Goal: Task Accomplishment & Management: Manage account settings

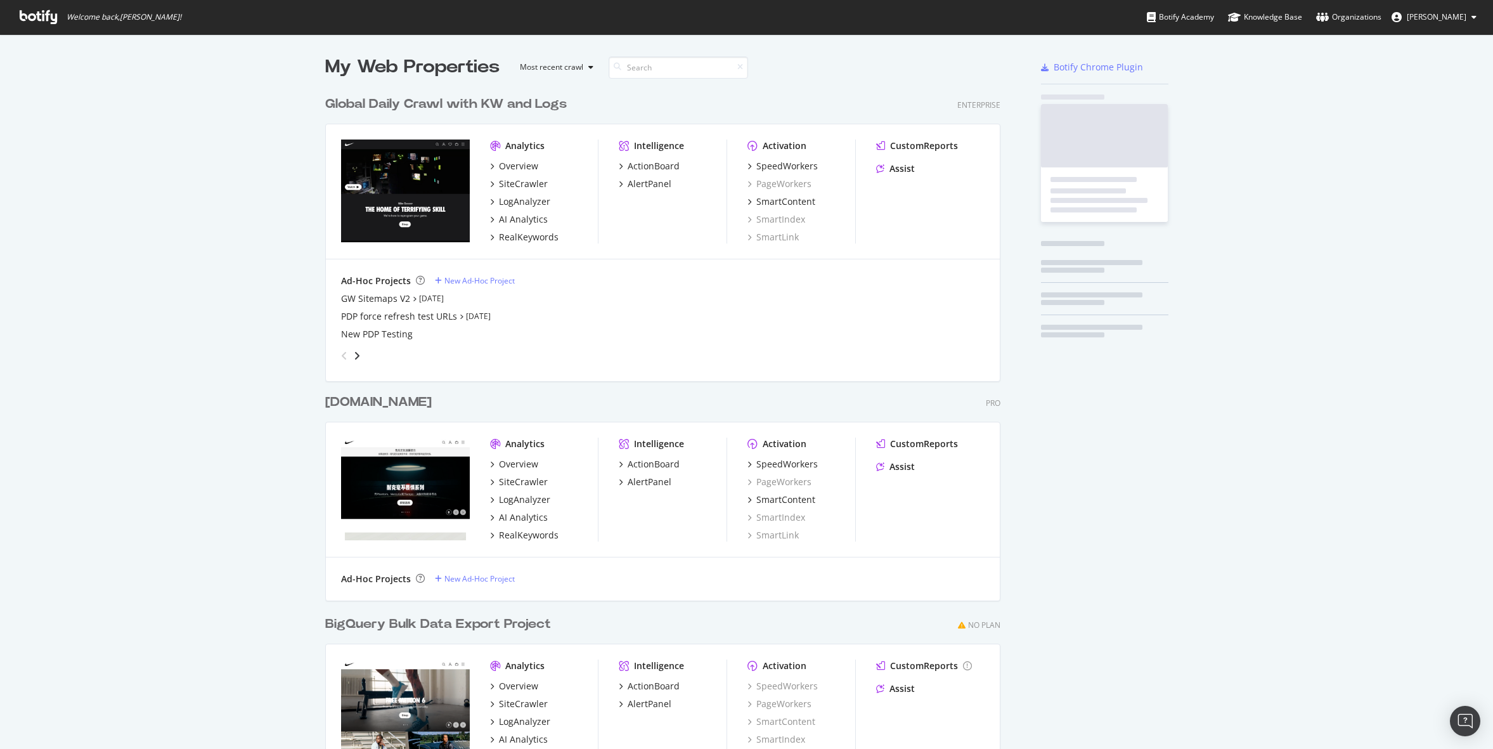
scroll to position [742, 685]
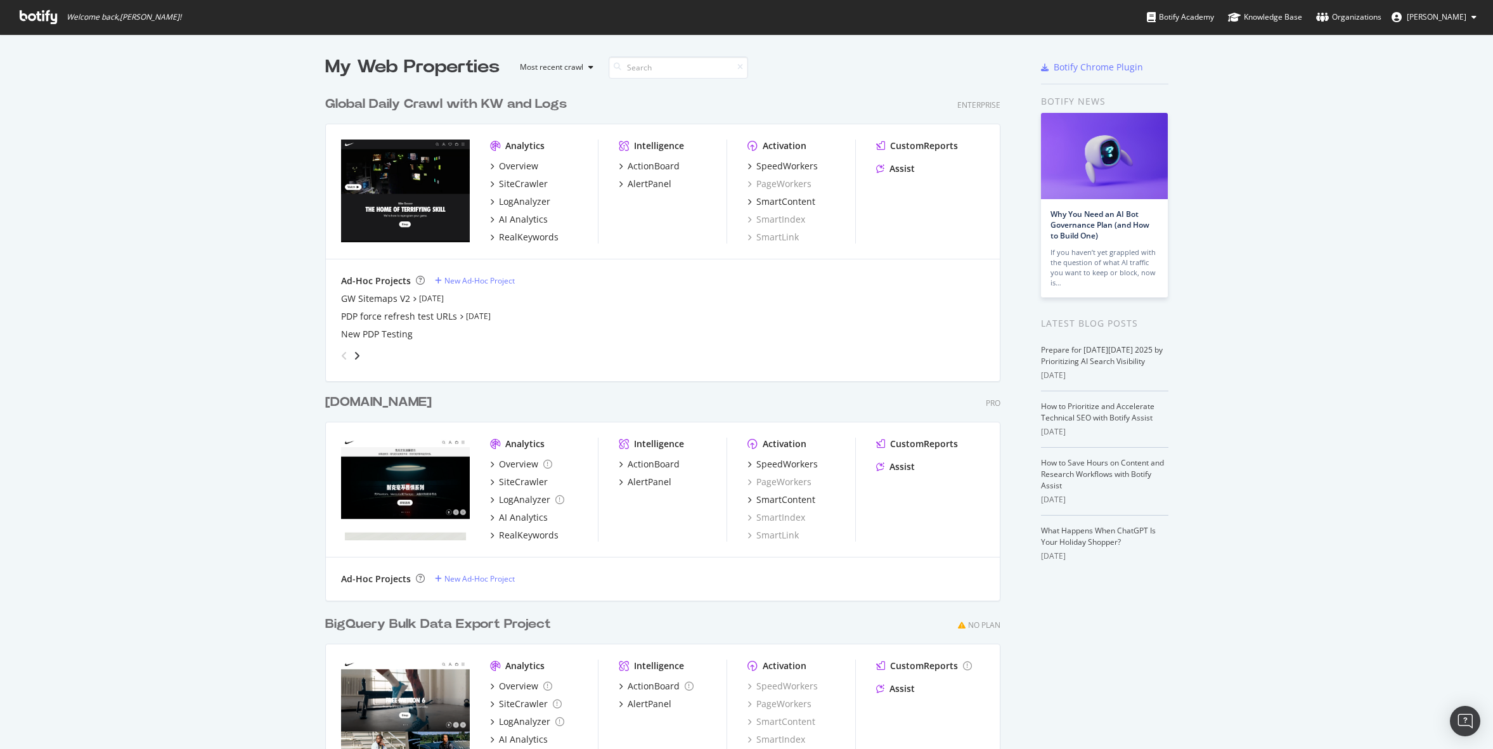
click at [1442, 16] on span "Juan Batres" at bounding box center [1437, 16] width 60 height 11
click at [734, 261] on div "Ad-Hoc Projects New Ad-Hoc Project GW Sitemaps V2 Oct 8th 25 PDP force refresh …" at bounding box center [663, 320] width 674 height 122
click at [522, 217] on div "AI Analytics" at bounding box center [523, 219] width 49 height 13
click at [1438, 11] on span "Juan Batres" at bounding box center [1437, 16] width 60 height 11
click at [1389, 127] on div "See all Organizations" at bounding box center [1419, 127] width 133 height 19
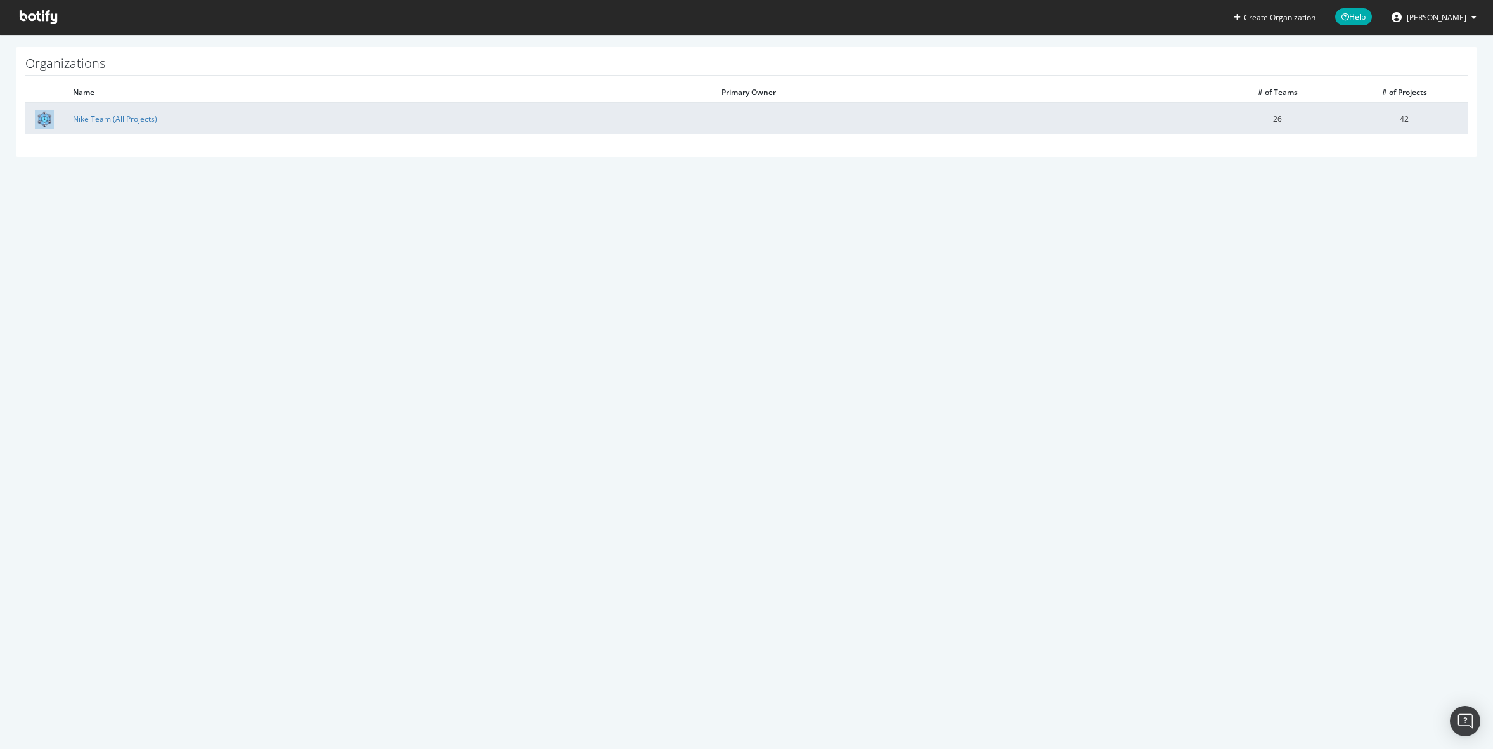
click at [1218, 117] on td "26" at bounding box center [1277, 119] width 127 height 32
click at [140, 124] on link "Nike Team (All Projects)" at bounding box center [115, 118] width 84 height 11
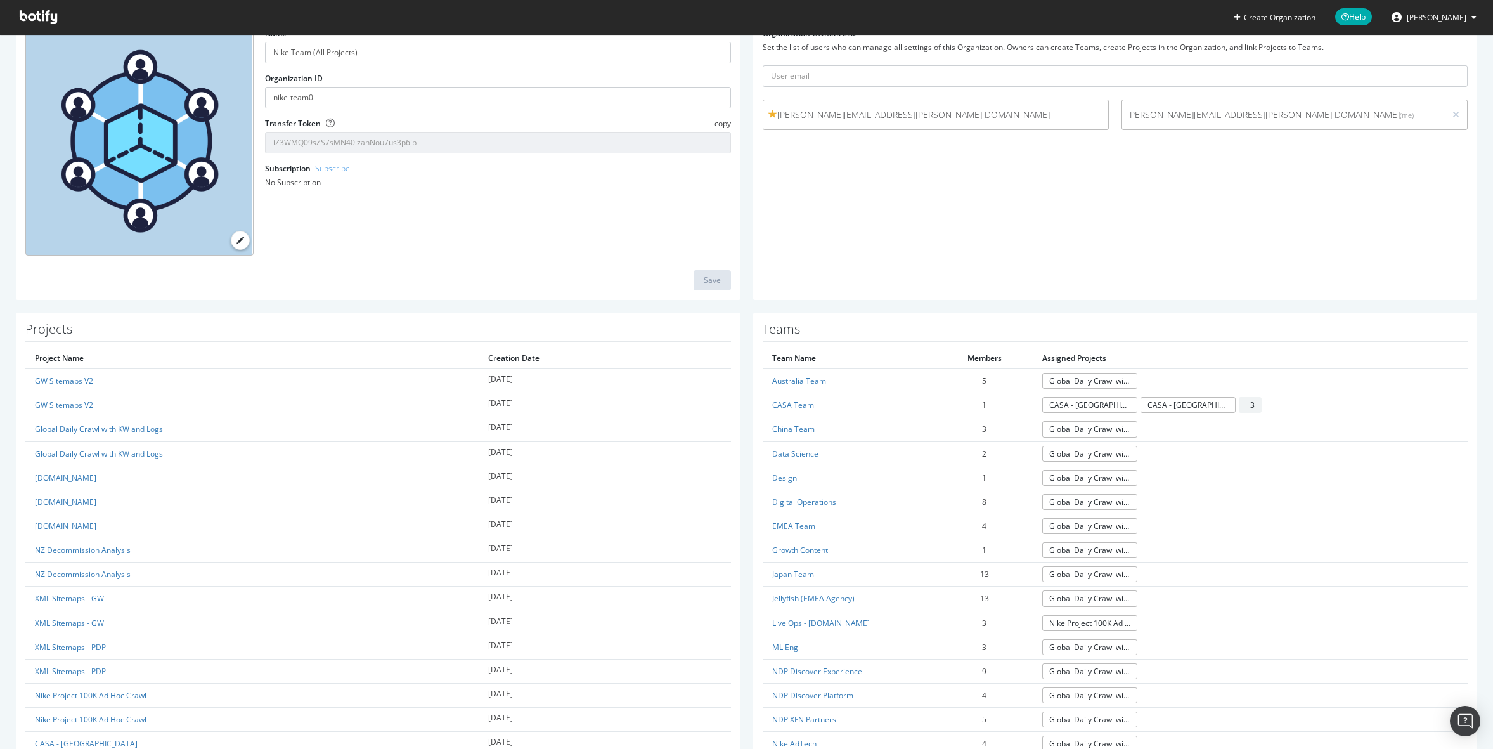
scroll to position [158, 0]
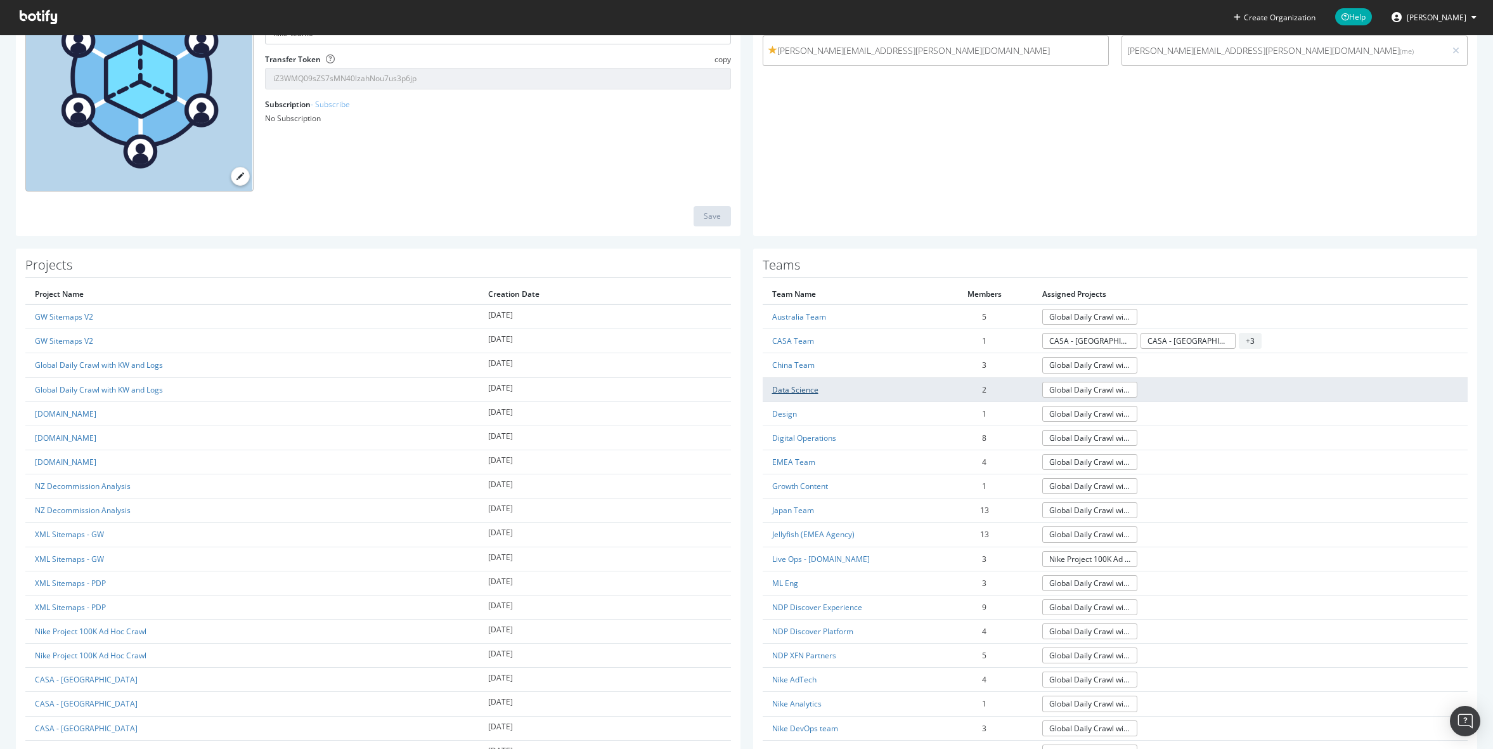
click at [784, 387] on link "Data Science" at bounding box center [795, 389] width 46 height 11
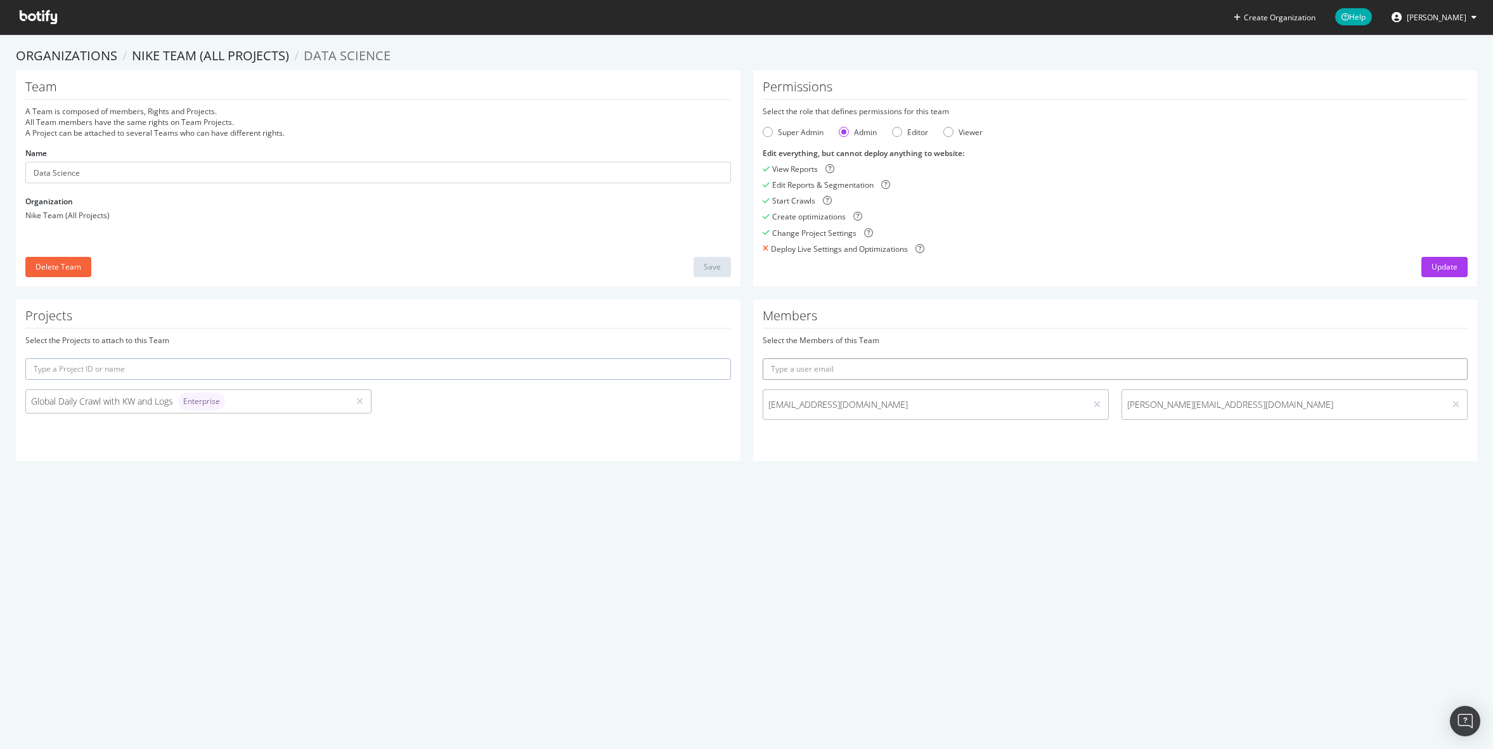
click at [862, 372] on input "text" at bounding box center [1116, 369] width 706 height 22
type input "k"
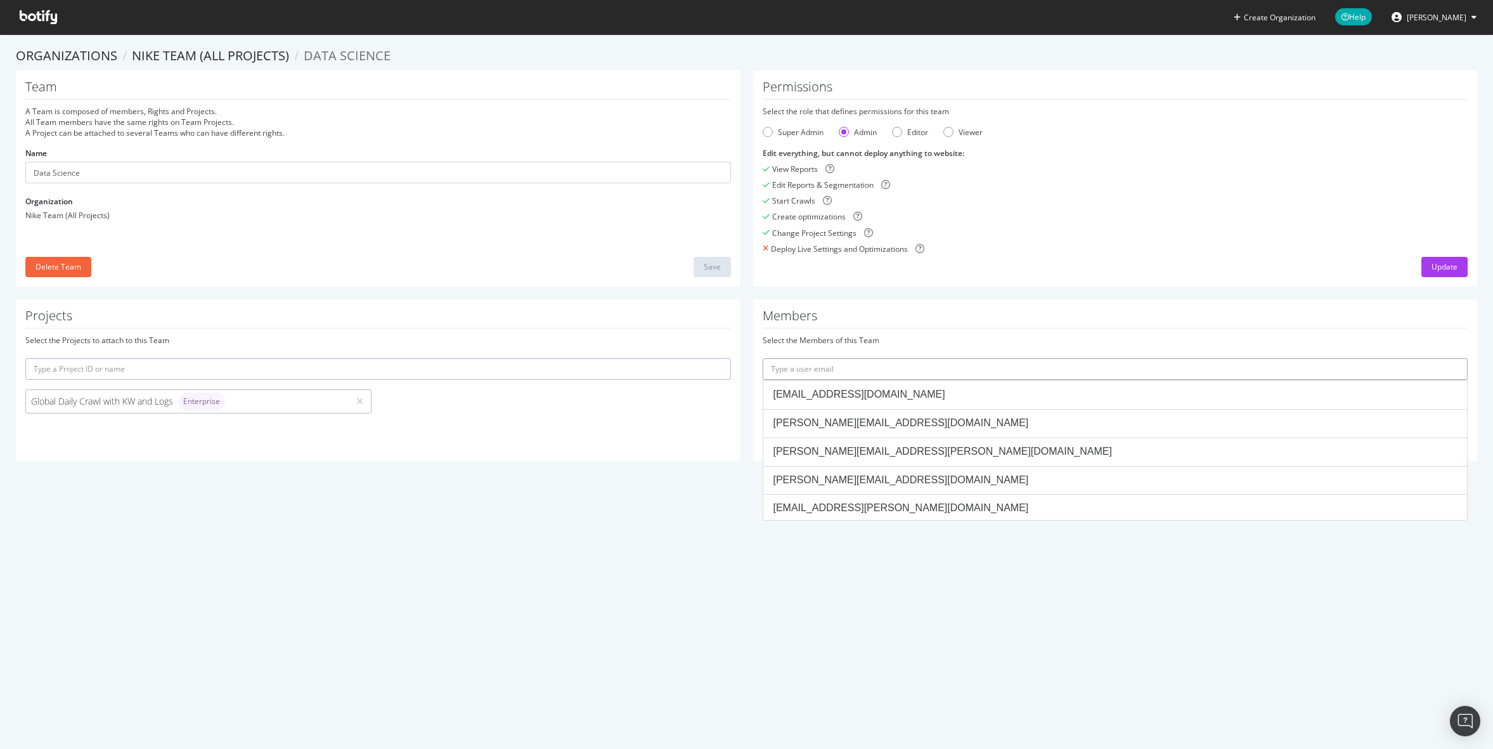
type input "k"
type input "a"
click at [846, 370] on input "text" at bounding box center [1116, 369] width 706 height 22
paste input "Brett.Olson@nike.com"
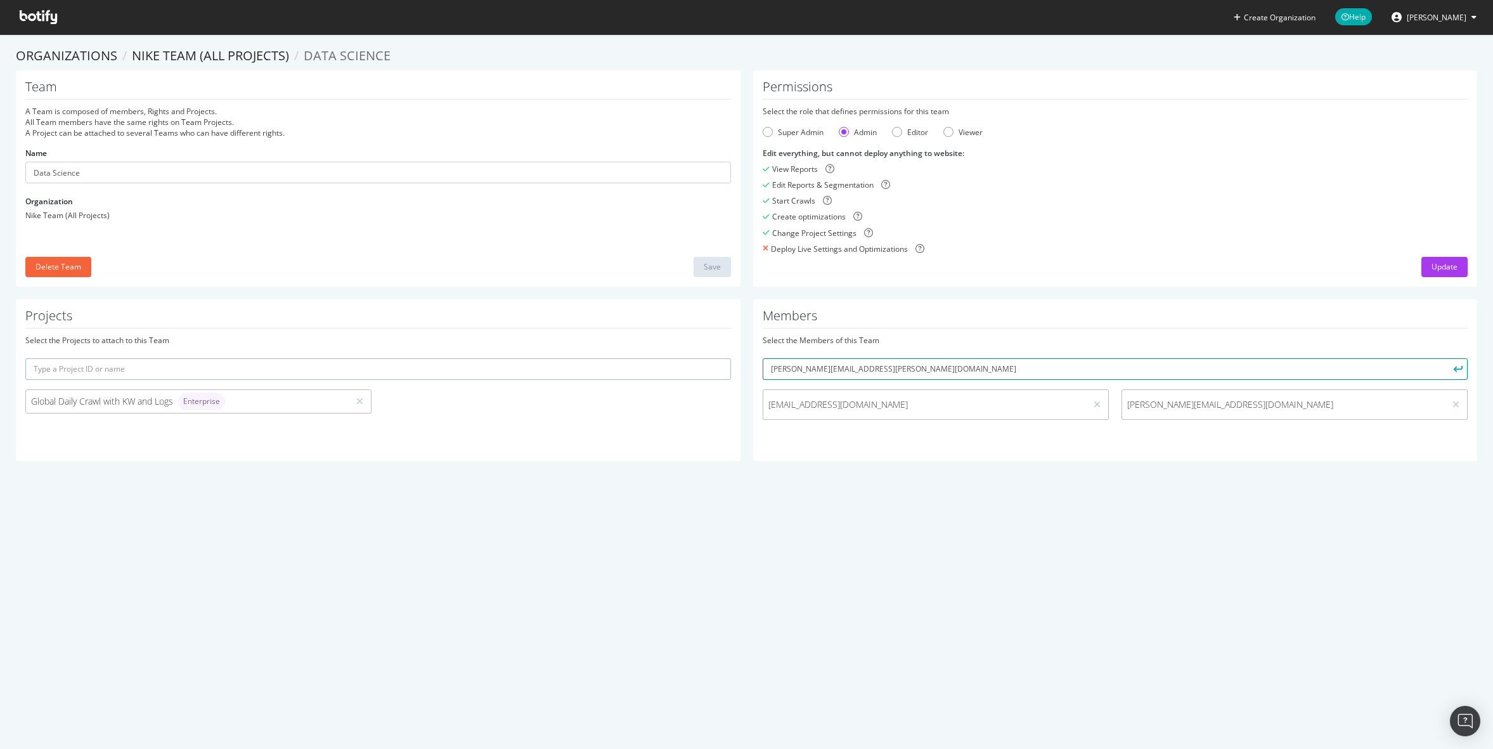
type input "Brett.Olson@nike.com"
click at [1446, 358] on button "submit" at bounding box center [1457, 369] width 22 height 22
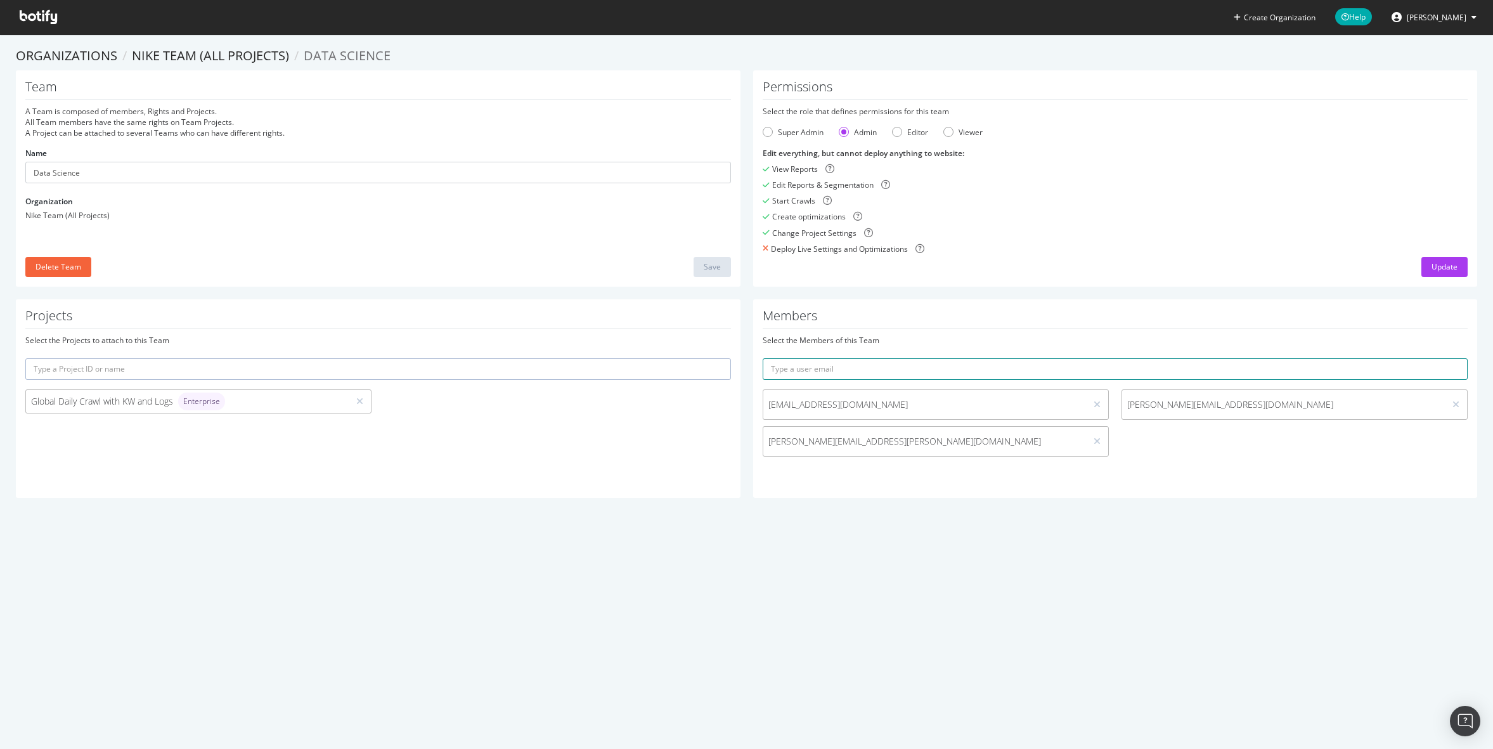
click at [838, 366] on input "text" at bounding box center [1116, 369] width 706 height 22
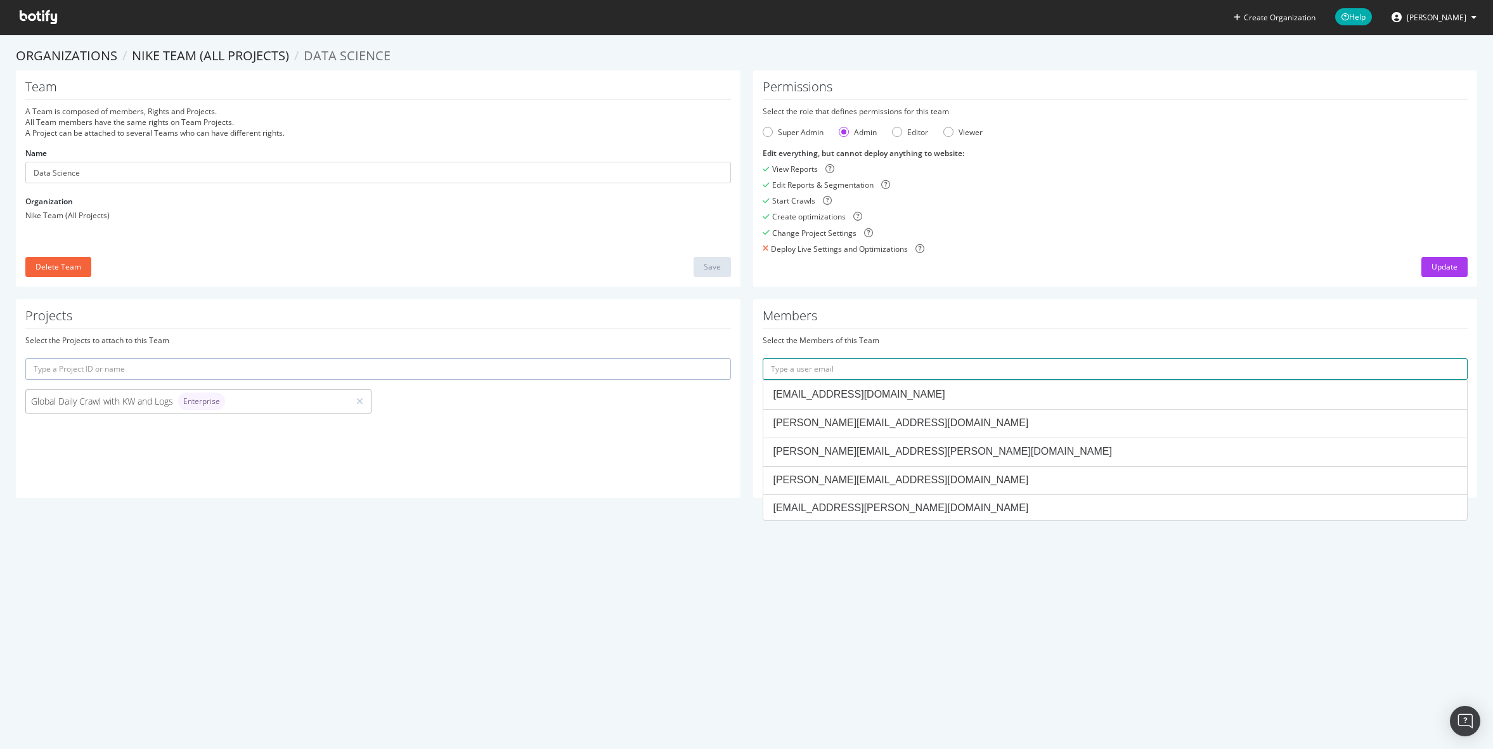
paste input "Sara.Mostafavi2@nike.com"
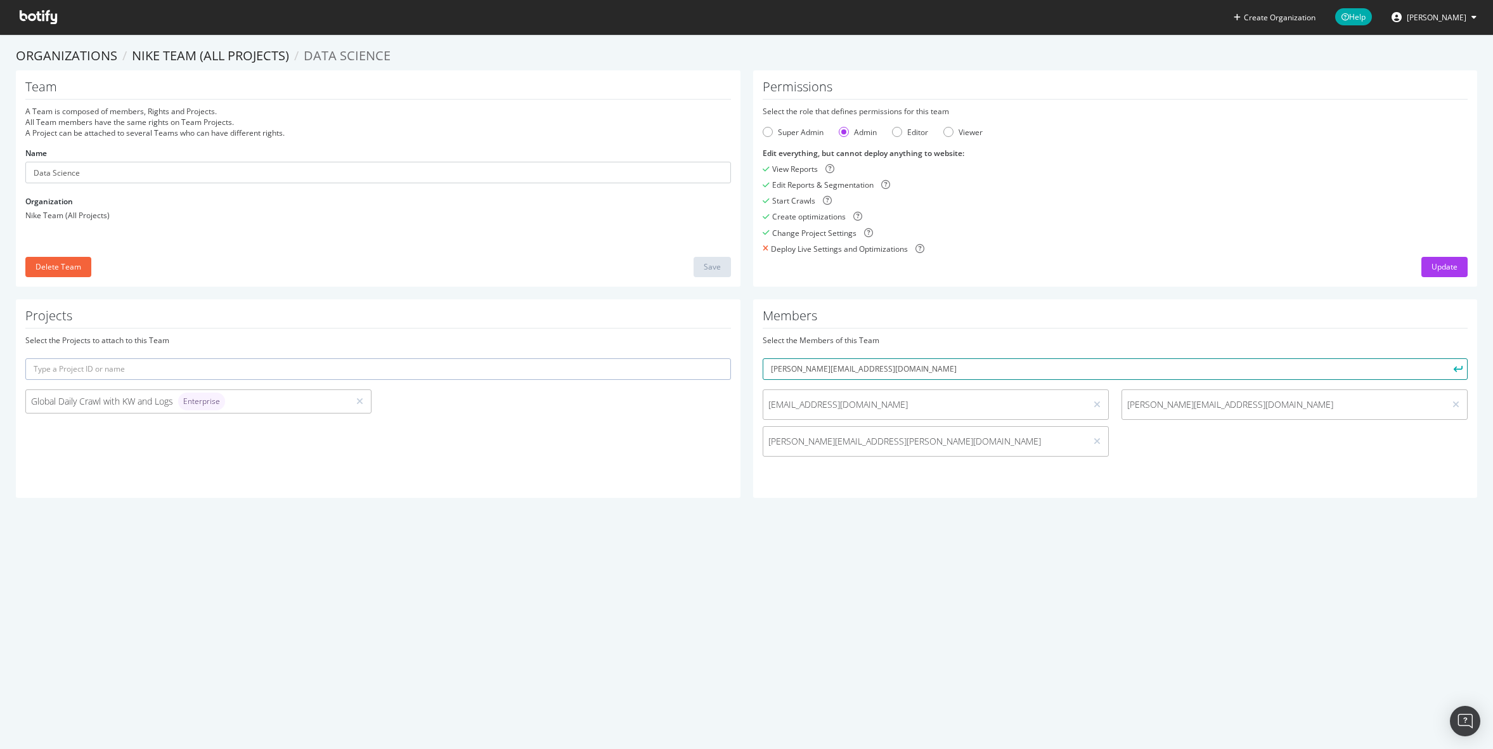
type input "Sara.Mostafavi2@nike.com"
click at [1446, 358] on button "submit" at bounding box center [1457, 369] width 22 height 22
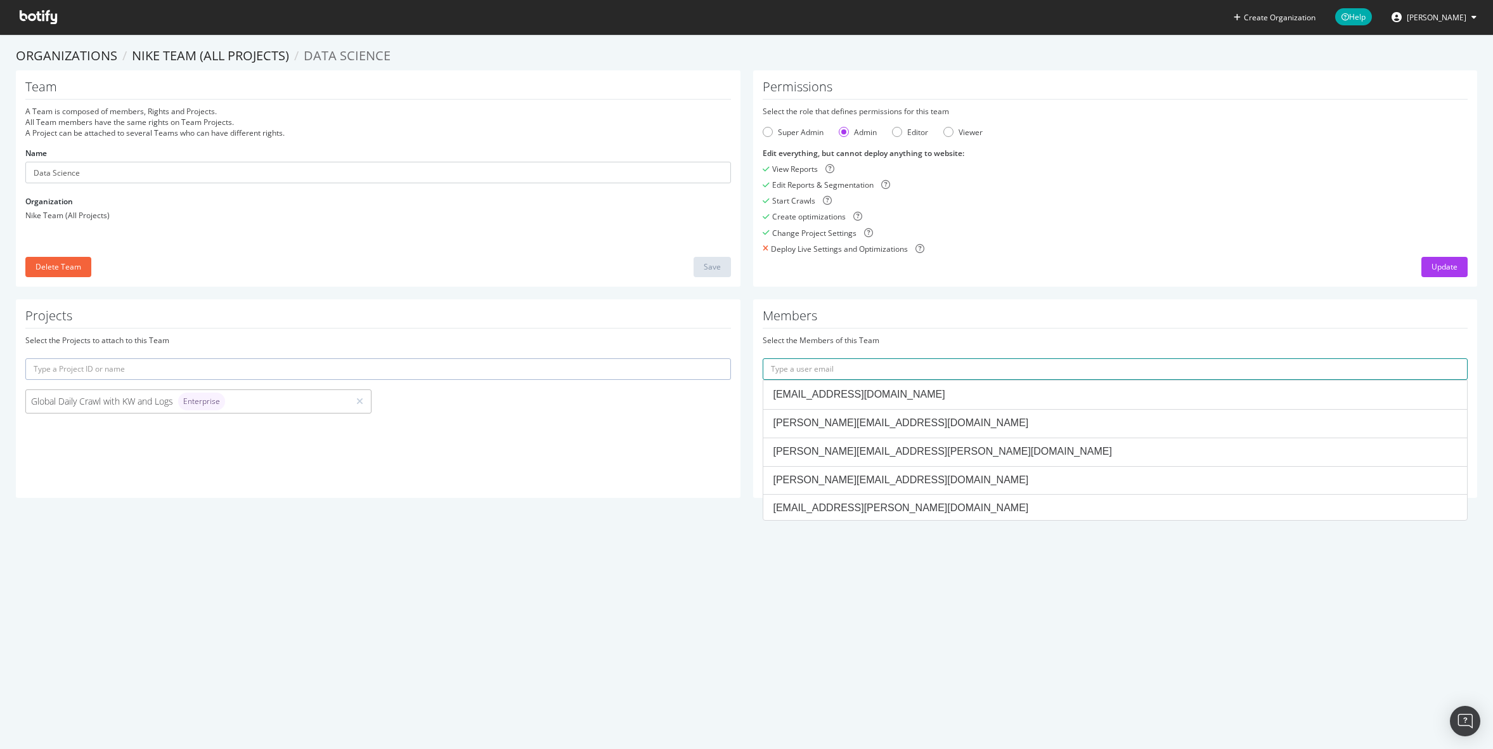
click at [849, 368] on input "text" at bounding box center [1116, 369] width 706 height 22
paste input "Anu.Gupta@nike.com"
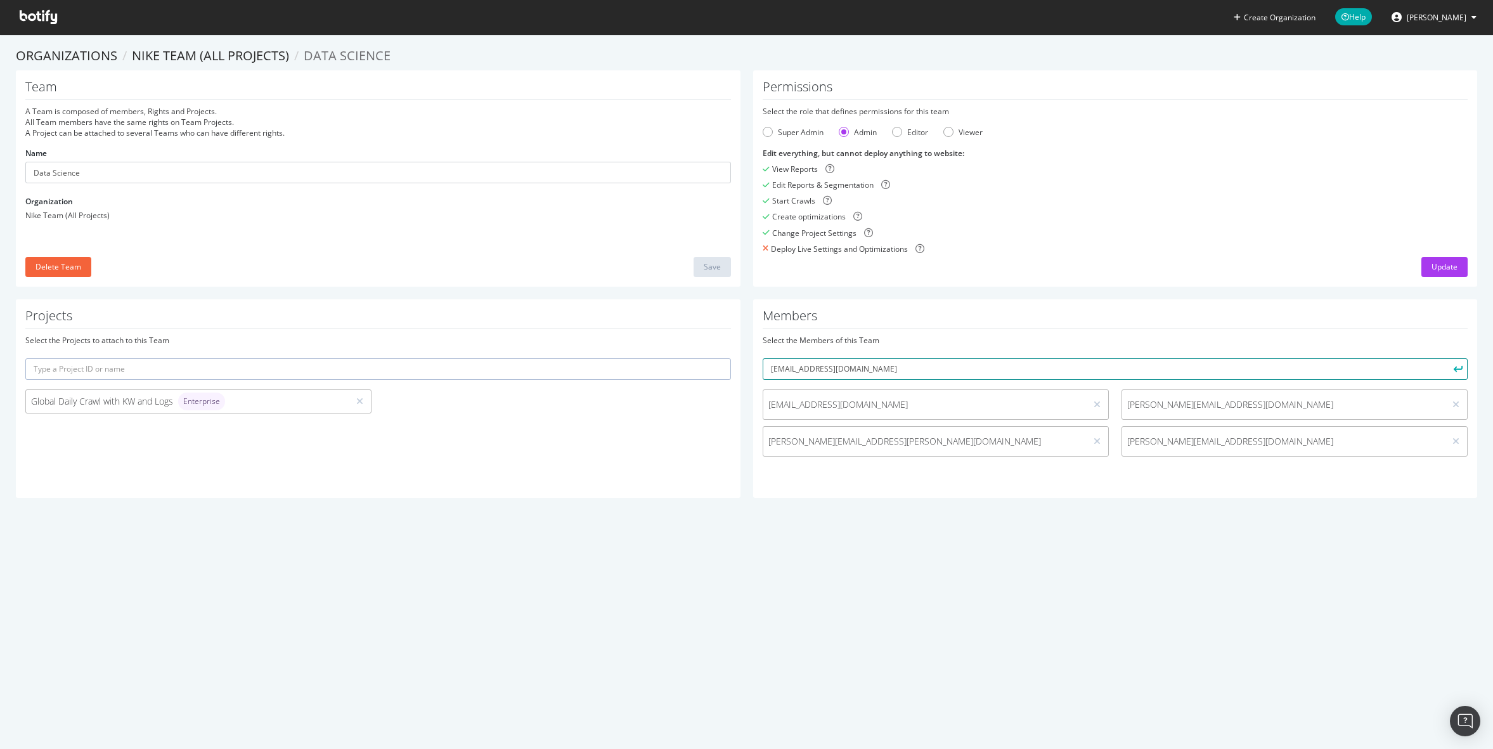
type input "Anu.Gupta@nike.com"
click at [1446, 358] on button "submit" at bounding box center [1457, 369] width 22 height 22
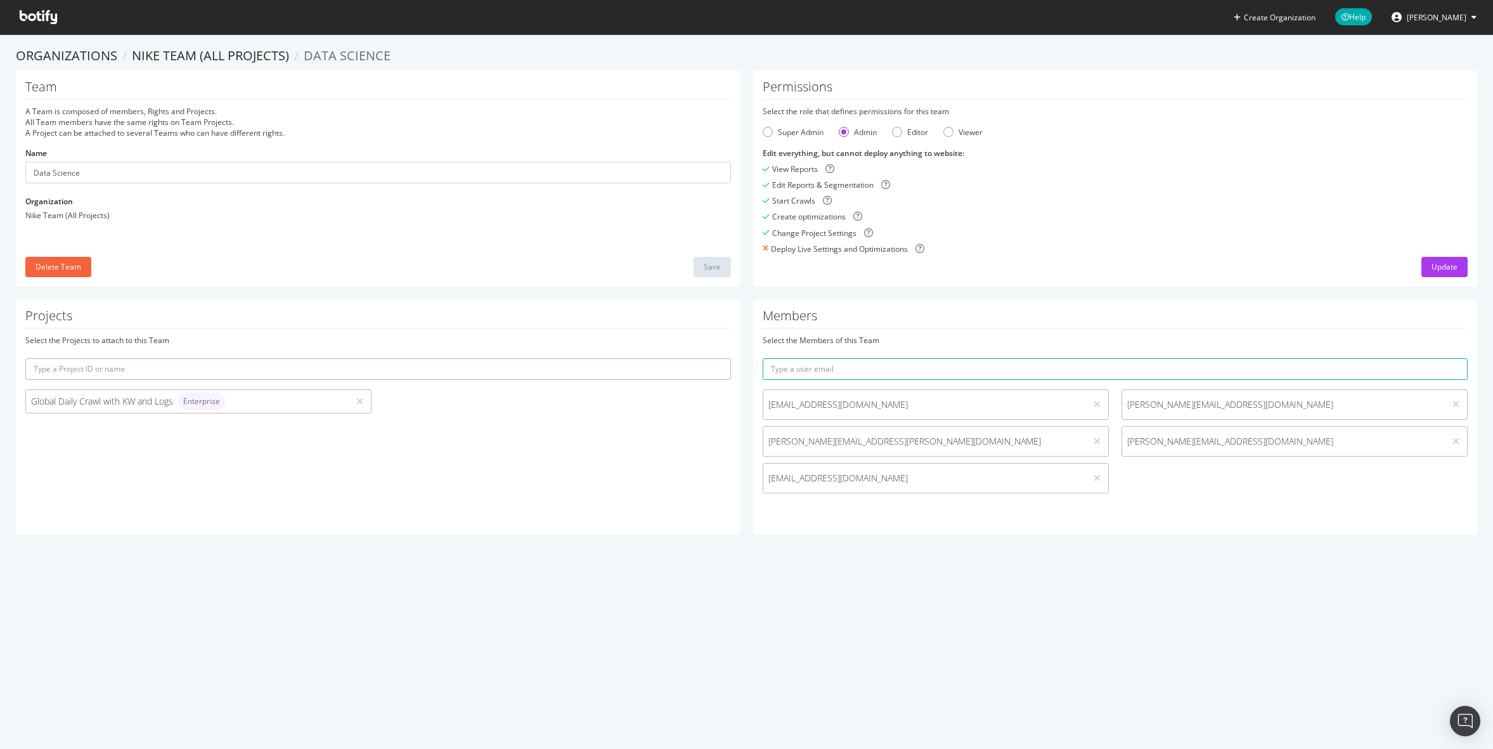
click at [56, 15] on icon at bounding box center [38, 17] width 37 height 14
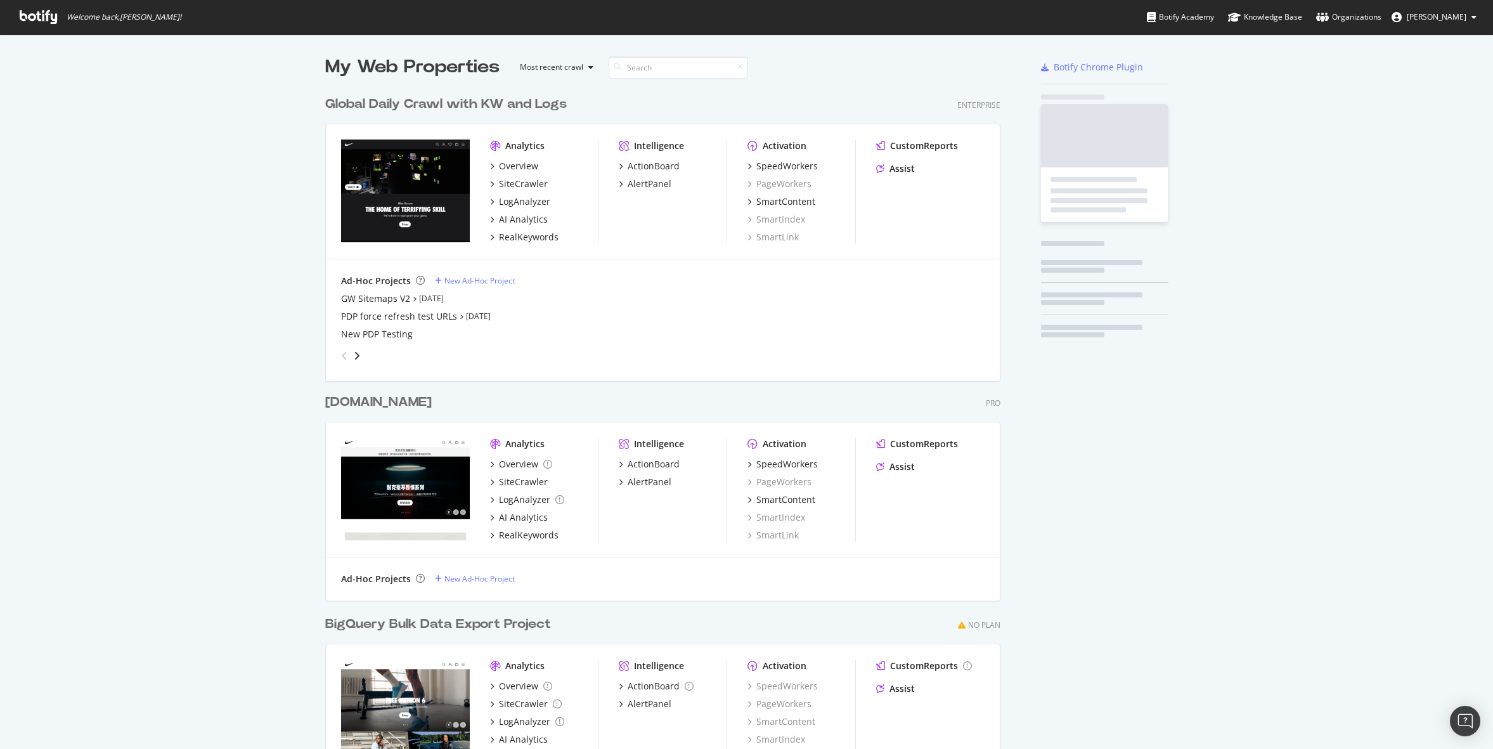
scroll to position [749, 1493]
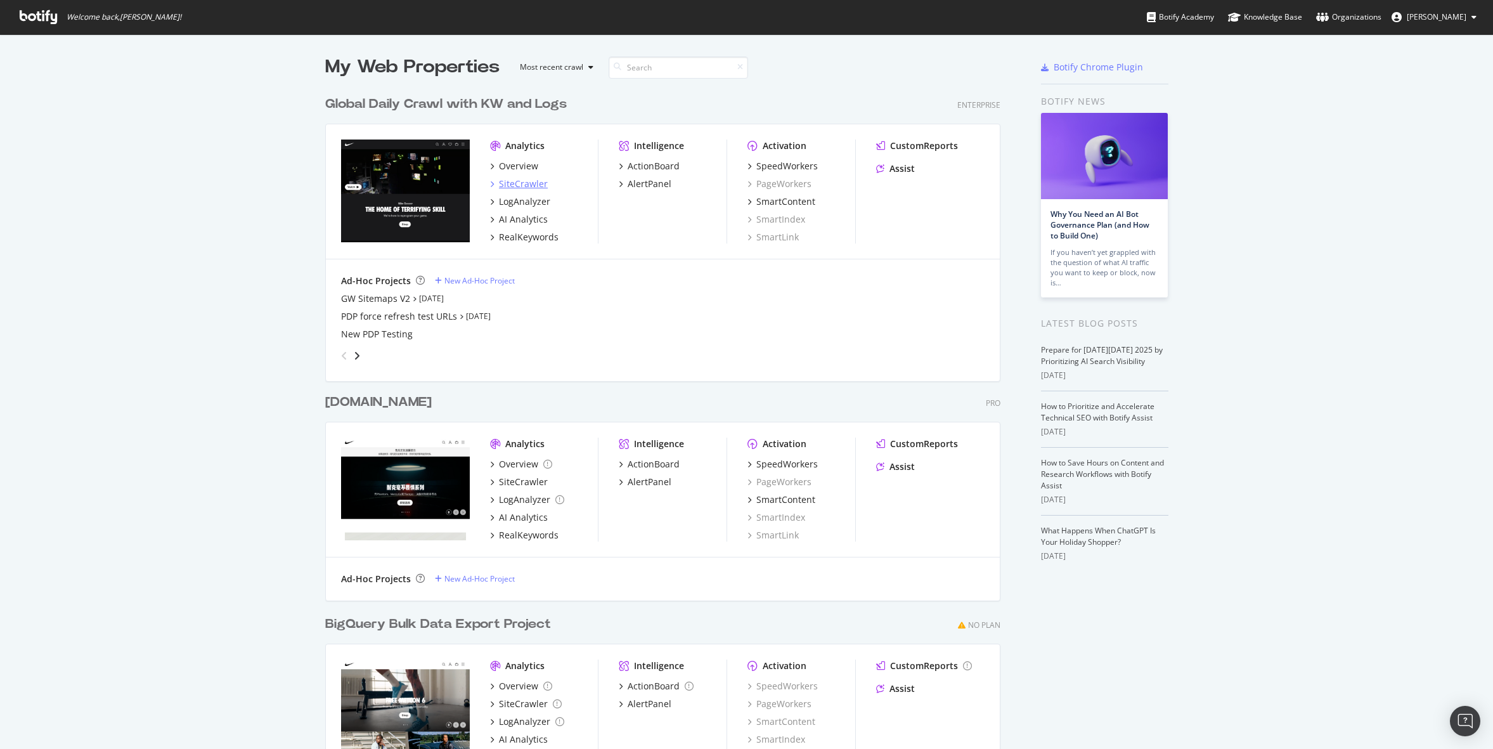
click at [492, 181] on icon "grid" at bounding box center [492, 184] width 4 height 6
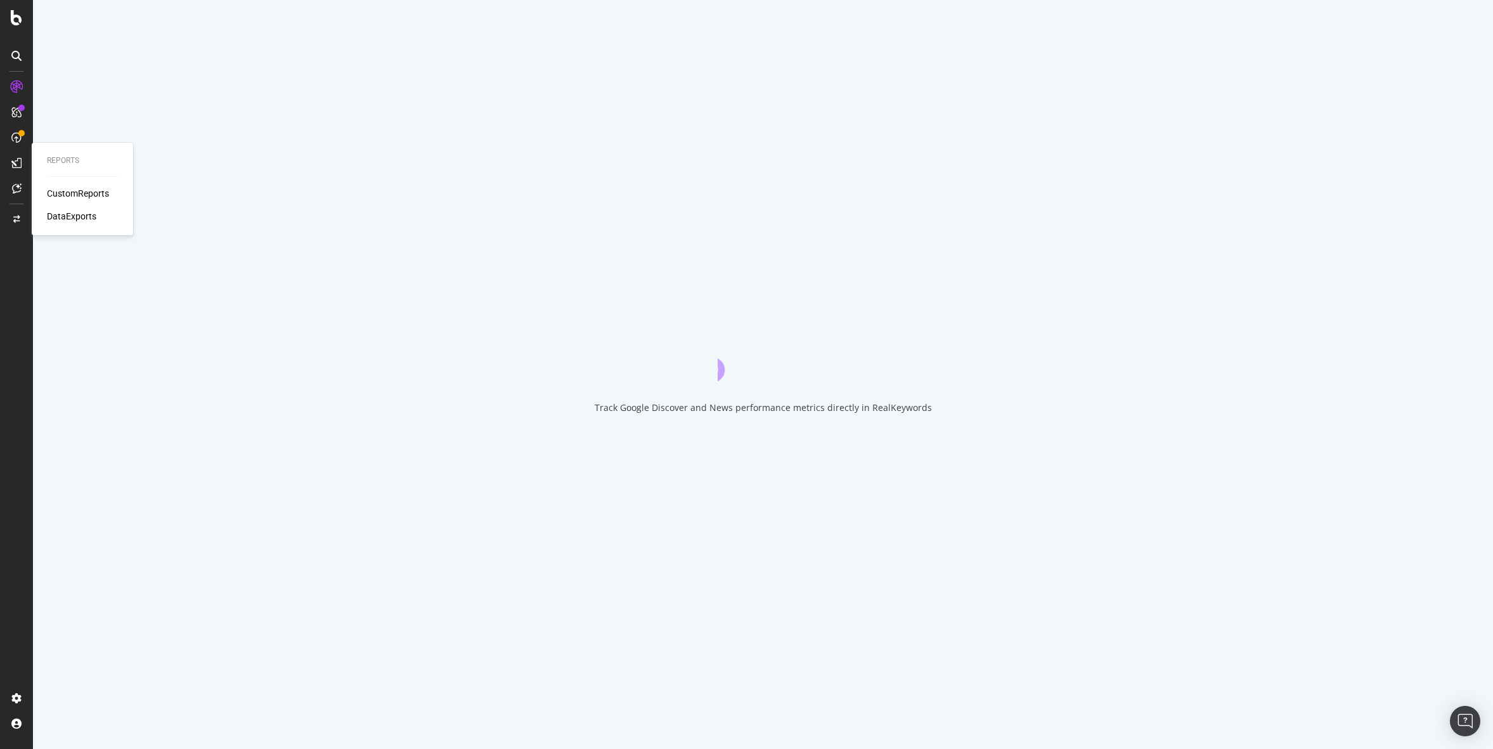
click at [65, 193] on div "CustomReports" at bounding box center [78, 193] width 62 height 13
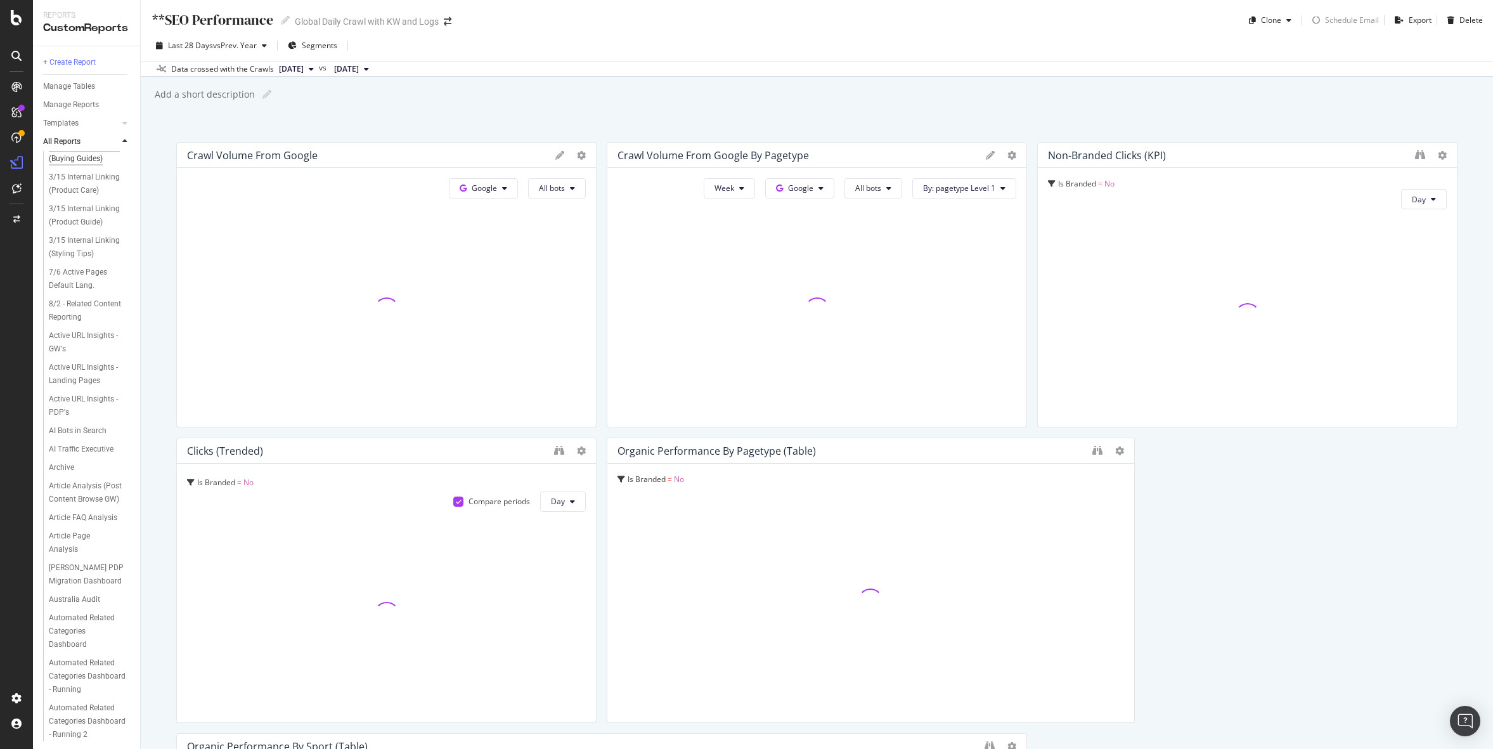
scroll to position [281, 0]
click at [95, 321] on div "AI Bots in Search" at bounding box center [78, 327] width 58 height 13
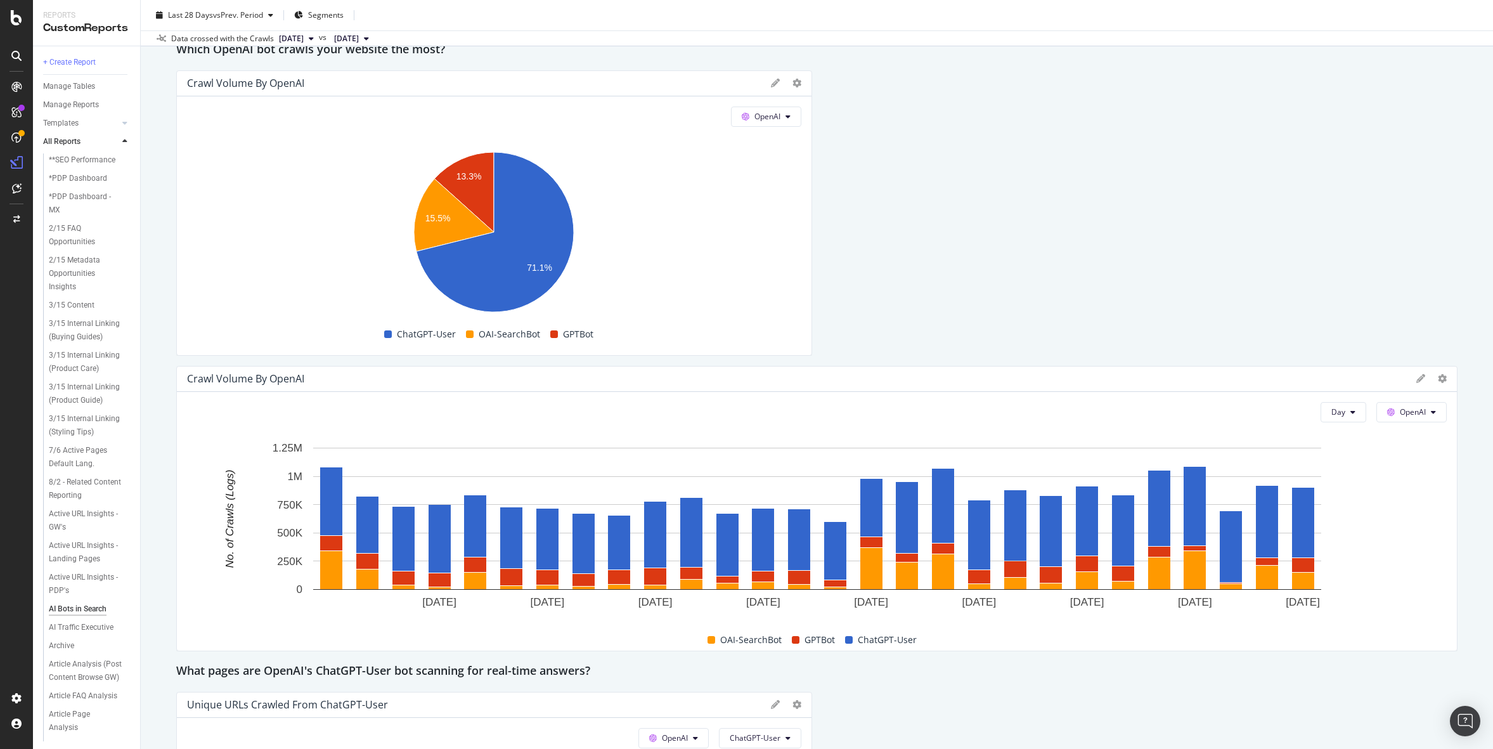
scroll to position [1452, 0]
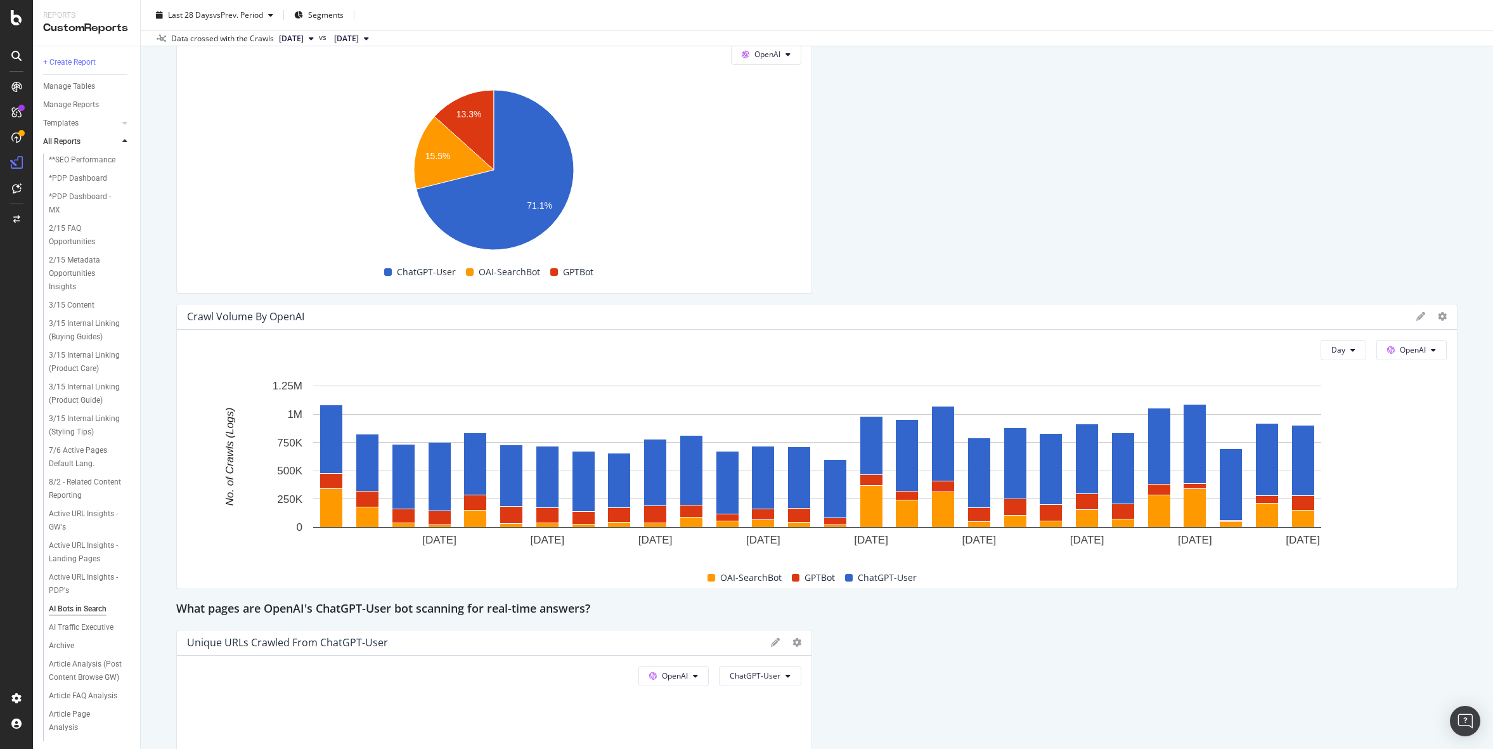
click at [1110, 179] on div "This report shows AI bot interaction with your website and its impact on your o…" at bounding box center [816, 650] width 1281 height 3921
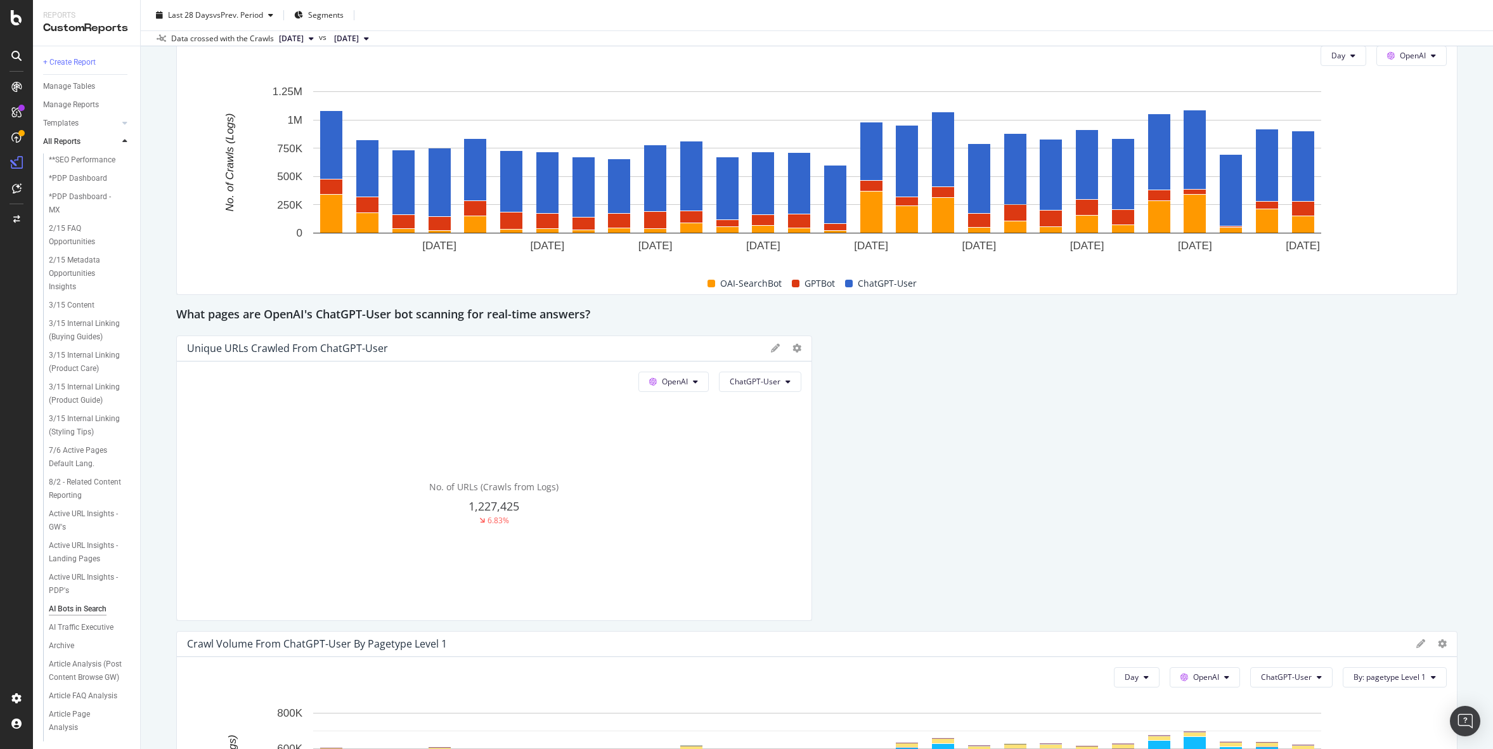
scroll to position [1918, 0]
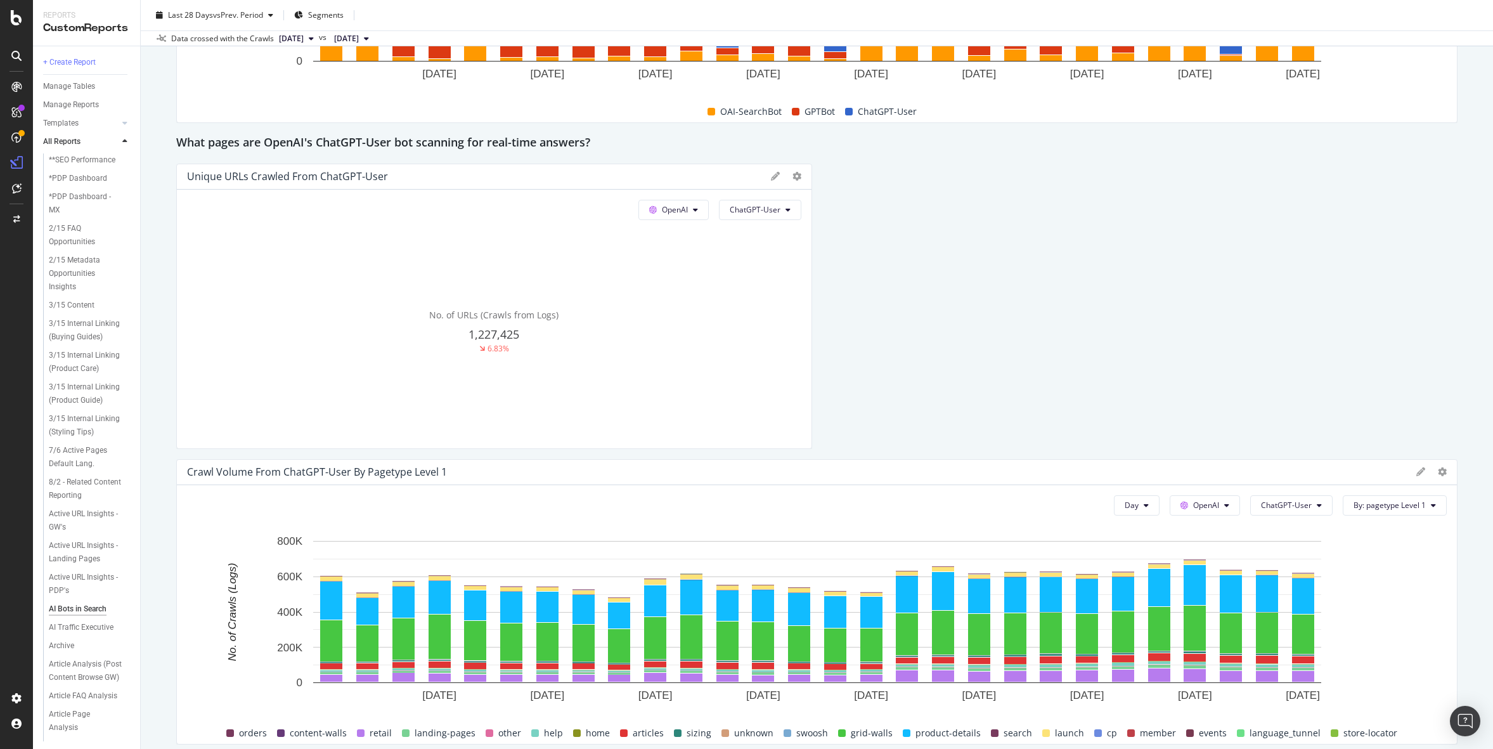
click at [1038, 254] on div "This report shows AI bot interaction with your website and its impact on your o…" at bounding box center [816, 184] width 1281 height 3921
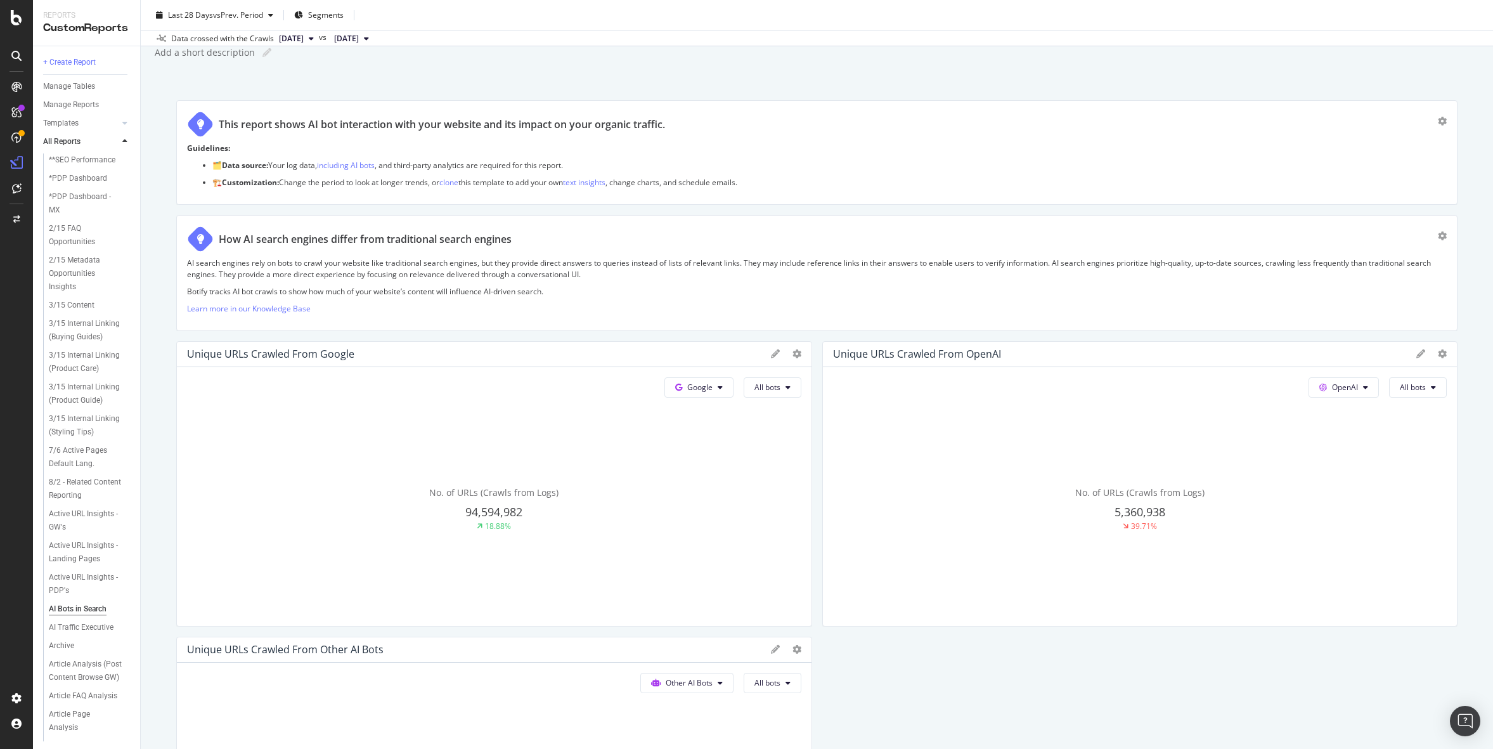
scroll to position [0, 0]
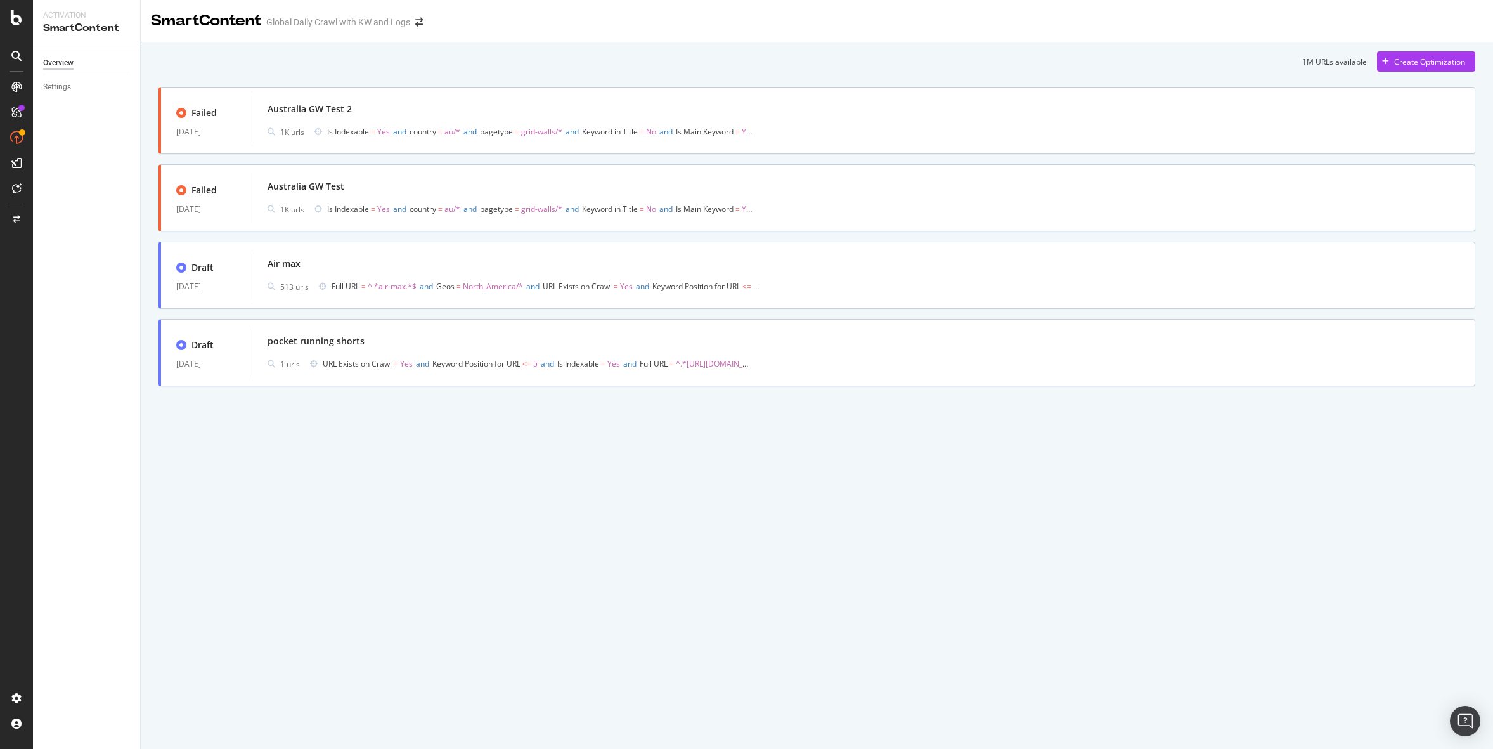
click at [931, 117] on div "Australia GW Test 2" at bounding box center [864, 109] width 1192 height 18
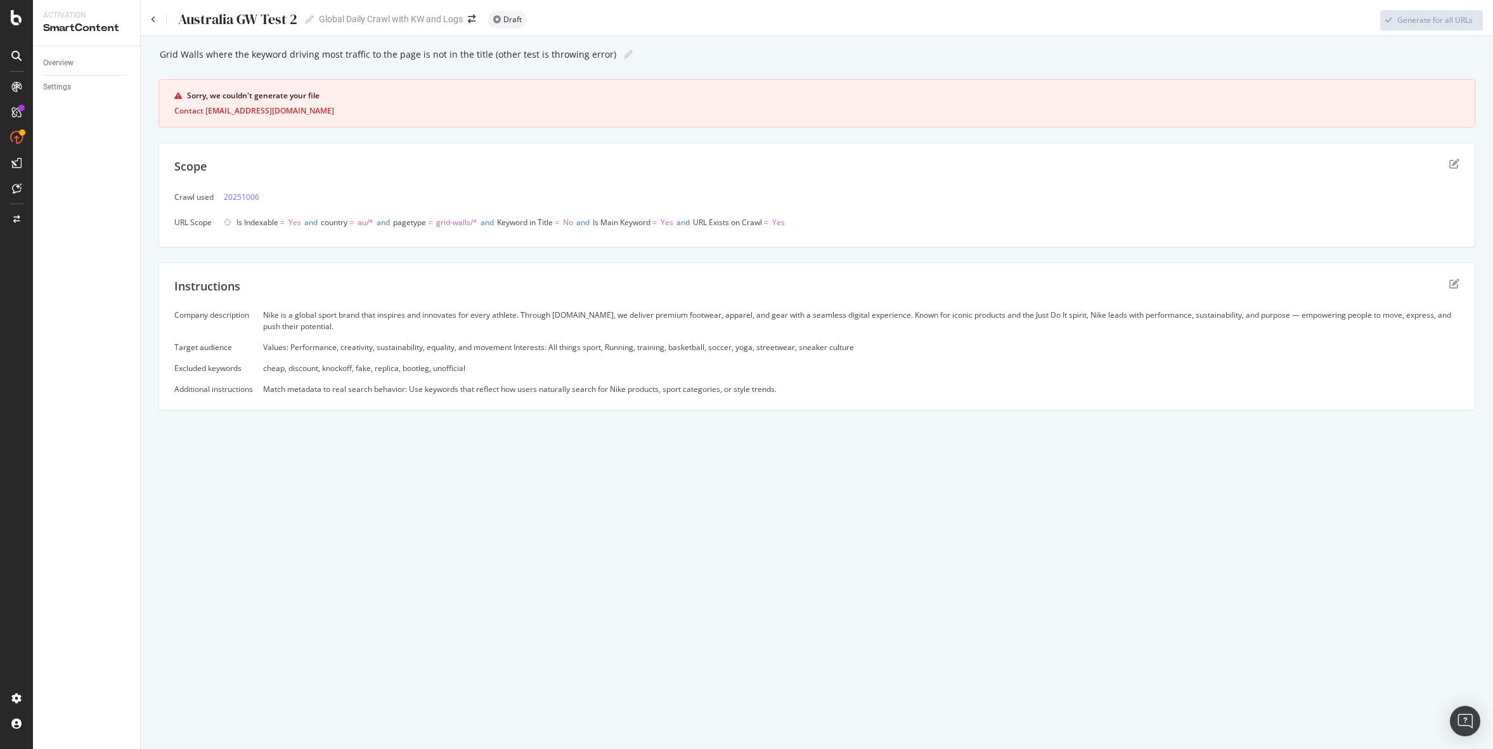
click at [508, 23] on span "Draft" at bounding box center [512, 20] width 18 height 8
click at [308, 20] on icon at bounding box center [309, 19] width 9 height 9
click at [624, 58] on icon at bounding box center [628, 54] width 9 height 9
click at [1453, 164] on icon "edit" at bounding box center [1454, 164] width 10 height 10
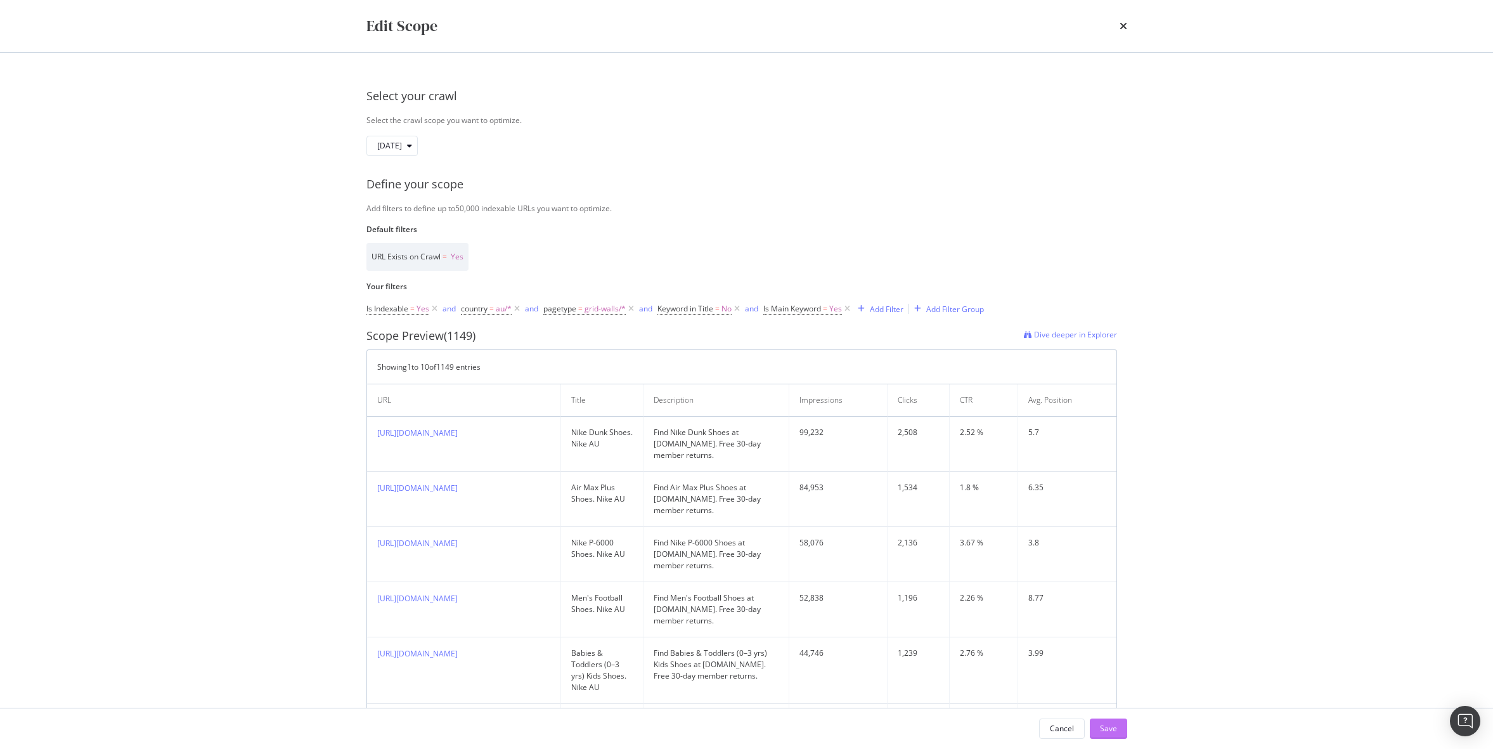
click at [1111, 723] on div "Save" at bounding box center [1108, 728] width 17 height 11
